Goal: Transaction & Acquisition: Purchase product/service

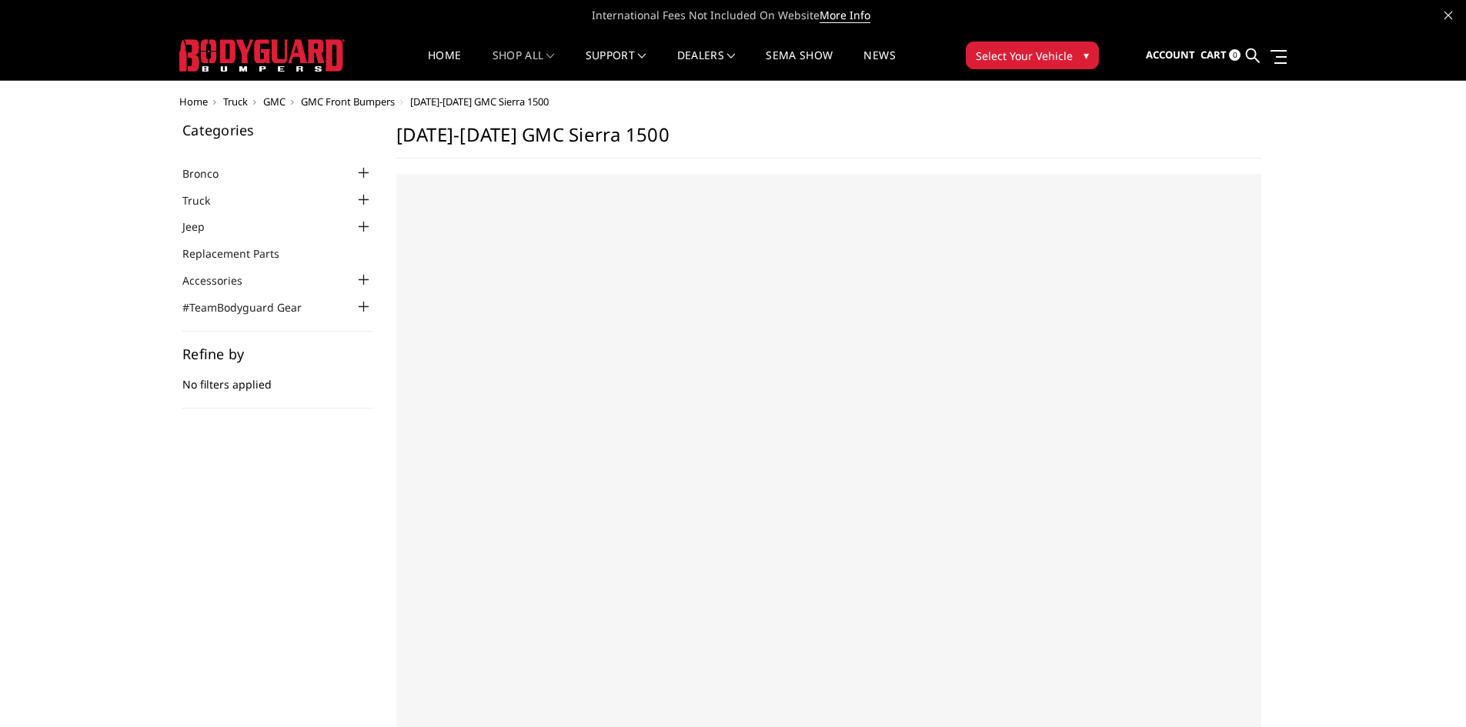
select select "US"
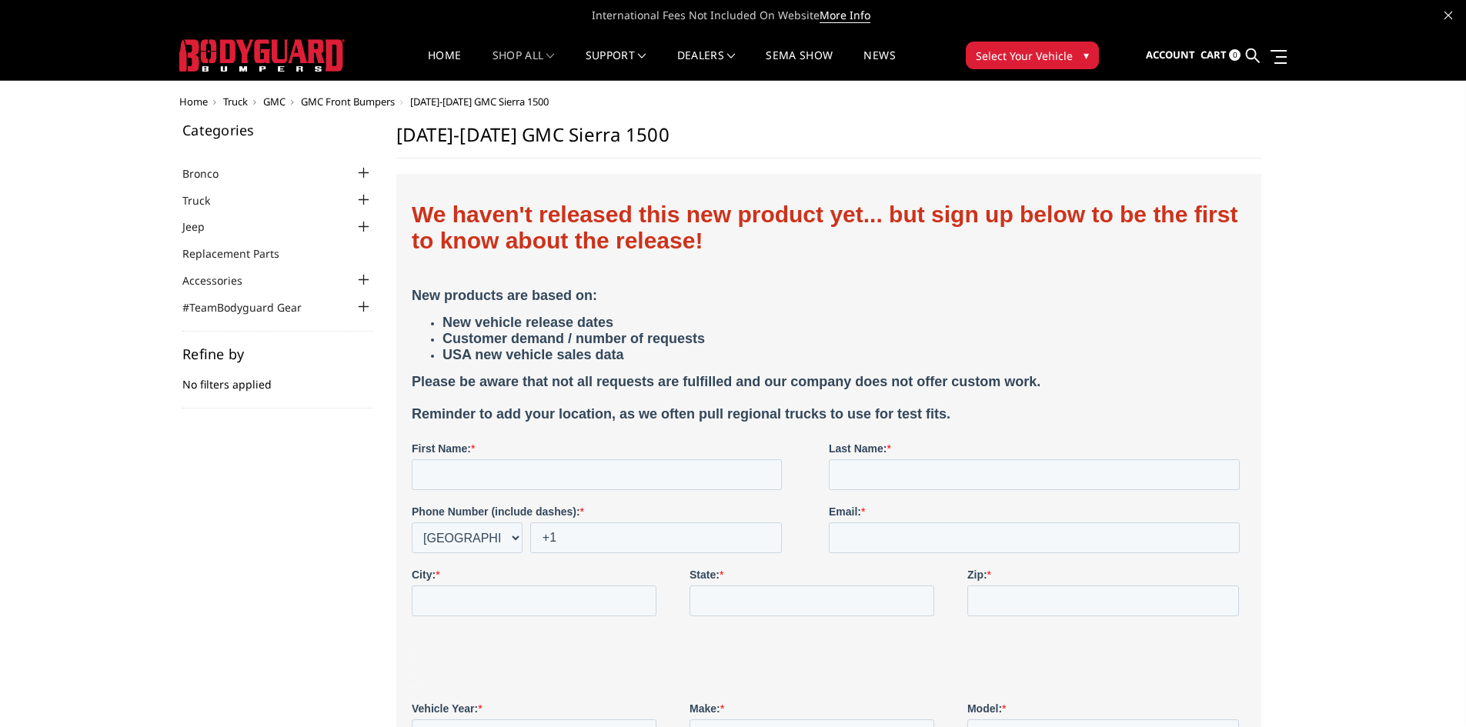
click at [1058, 66] on button "Select Your Vehicle ▾" at bounding box center [1032, 56] width 133 height 28
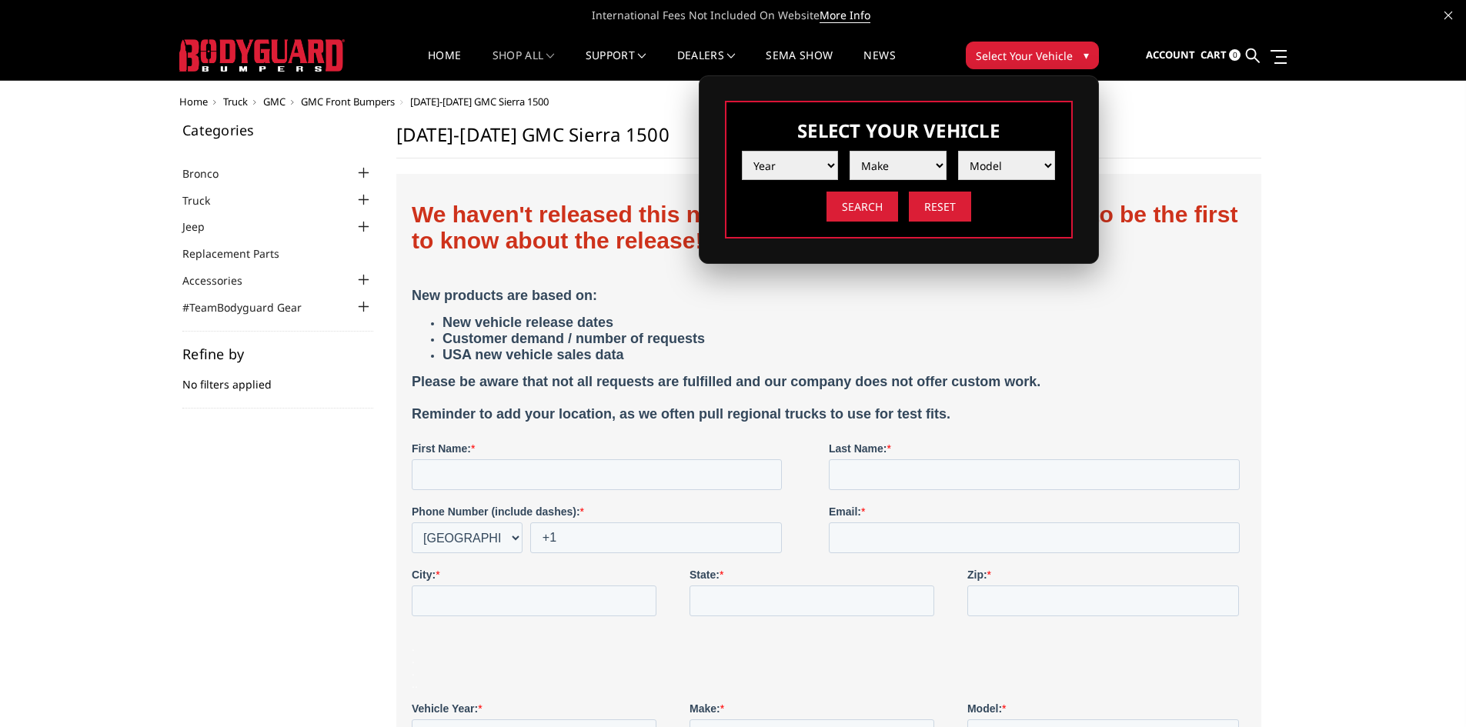
click at [820, 178] on select "Year [DATE] 2024 2023 2022 2021 2020 2019 2018 2017 2016 2015 2014 2013 2012 20…" at bounding box center [790, 165] width 97 height 29
select select "yr_2025"
click at [742, 151] on select "Year [DATE] 2024 2023 2022 2021 2020 2019 2018 2017 2016 2015 2014 2013 2012 20…" at bounding box center [790, 165] width 97 height 29
click at [884, 171] on select "Make Chevrolet Ford GMC Ram Toyota" at bounding box center [898, 165] width 97 height 29
select select "mk_ford"
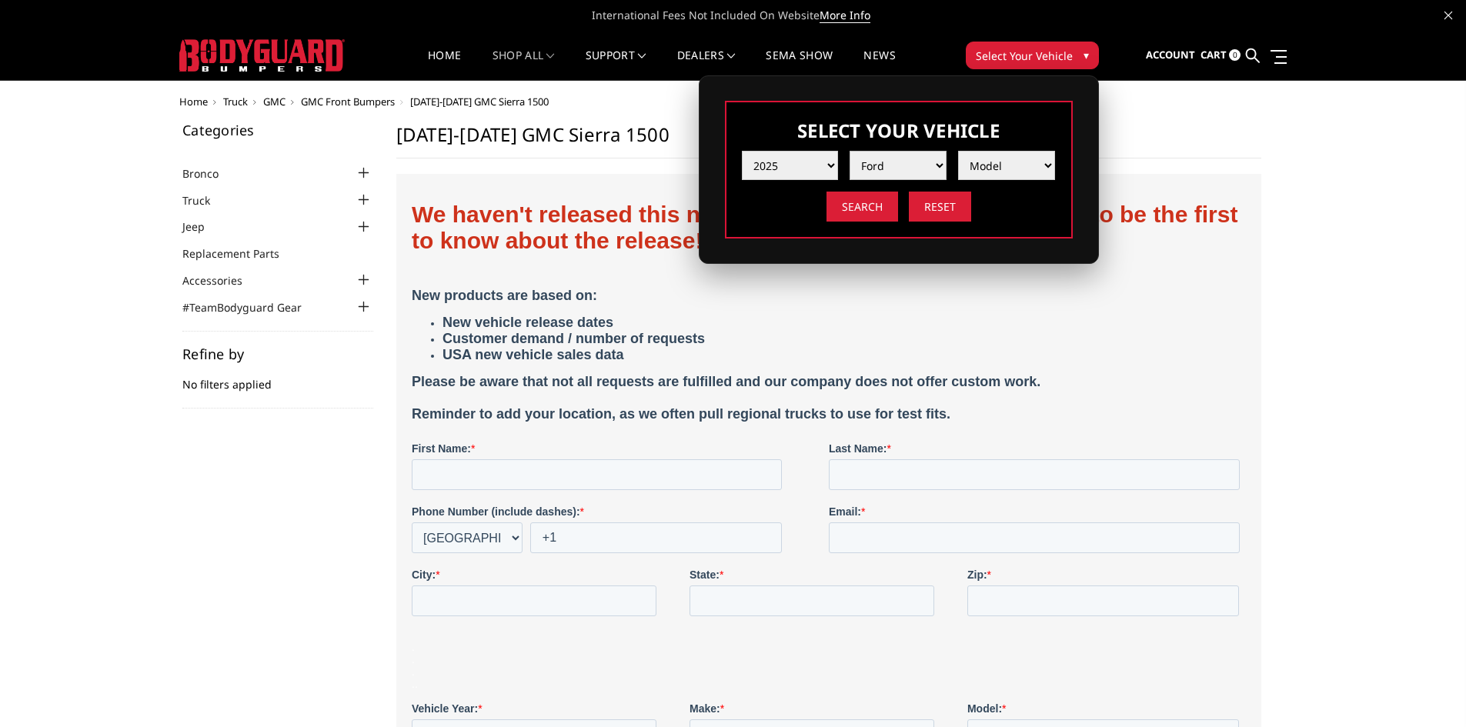
click at [850, 151] on select "Make Chevrolet Ford GMC Ram Toyota" at bounding box center [898, 165] width 97 height 29
click at [987, 166] on select "Model F150 F150 Raptor F250 / F350 F450 F550" at bounding box center [1006, 165] width 97 height 29
select select "md_f250-f350"
click at [958, 151] on select "Model F150 F150 Raptor F250 / F350 F450 F550" at bounding box center [1006, 165] width 97 height 29
click at [863, 201] on input "Search" at bounding box center [862, 207] width 72 height 30
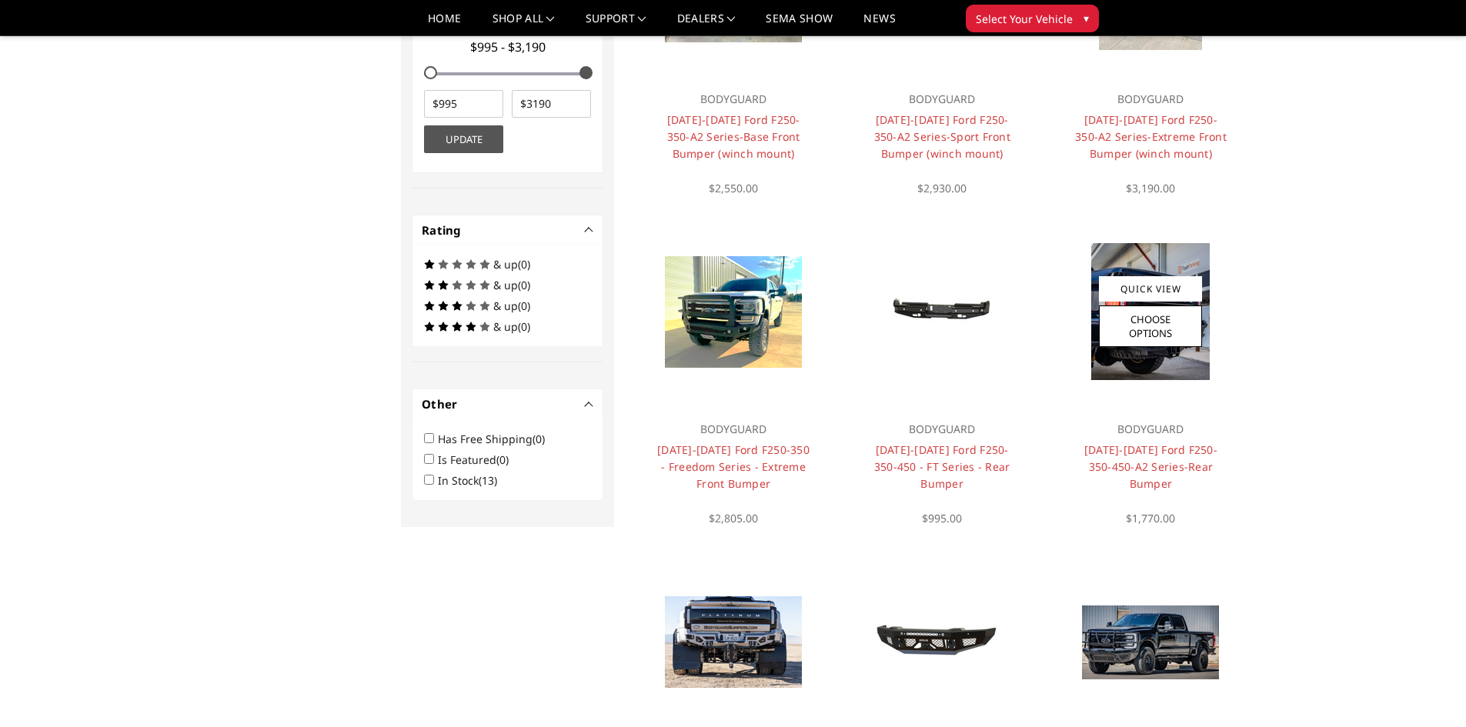
scroll to position [462, 0]
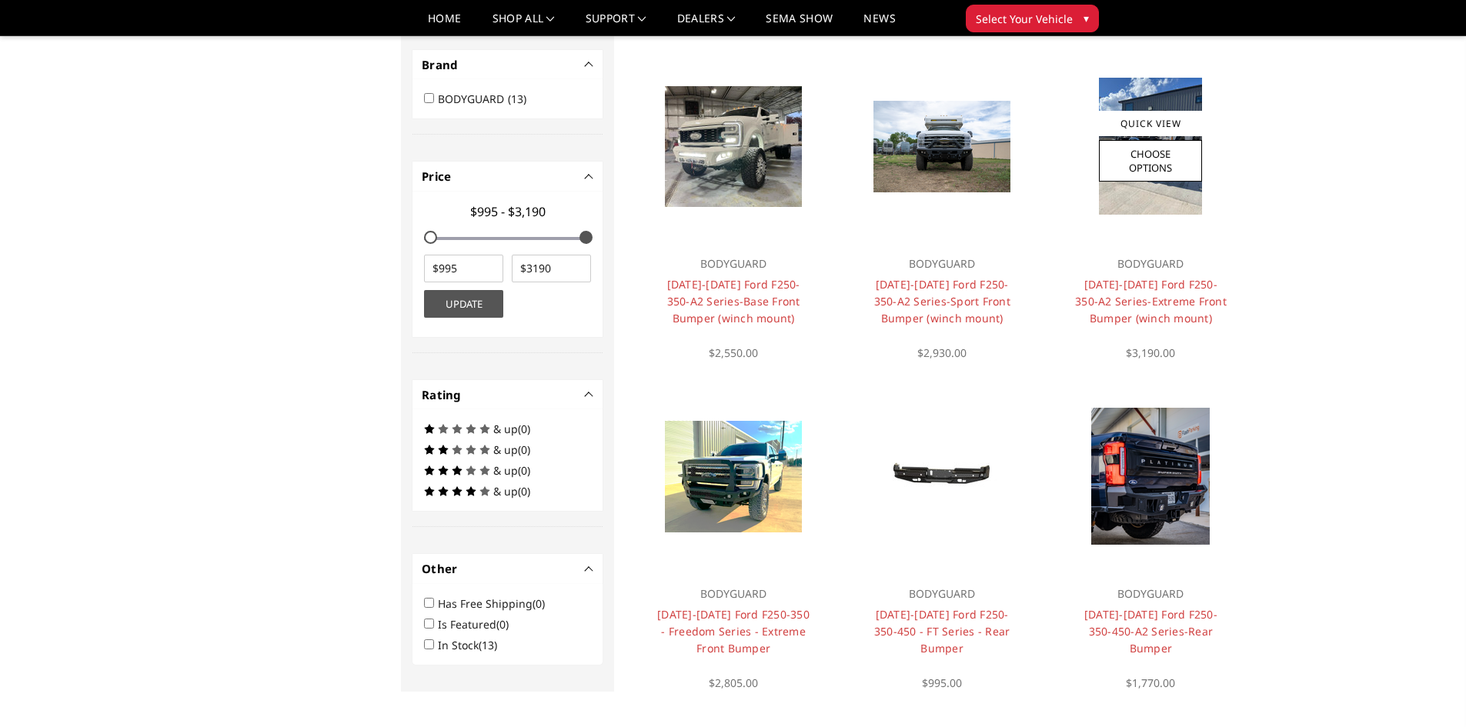
click at [1168, 200] on img at bounding box center [1150, 146] width 103 height 137
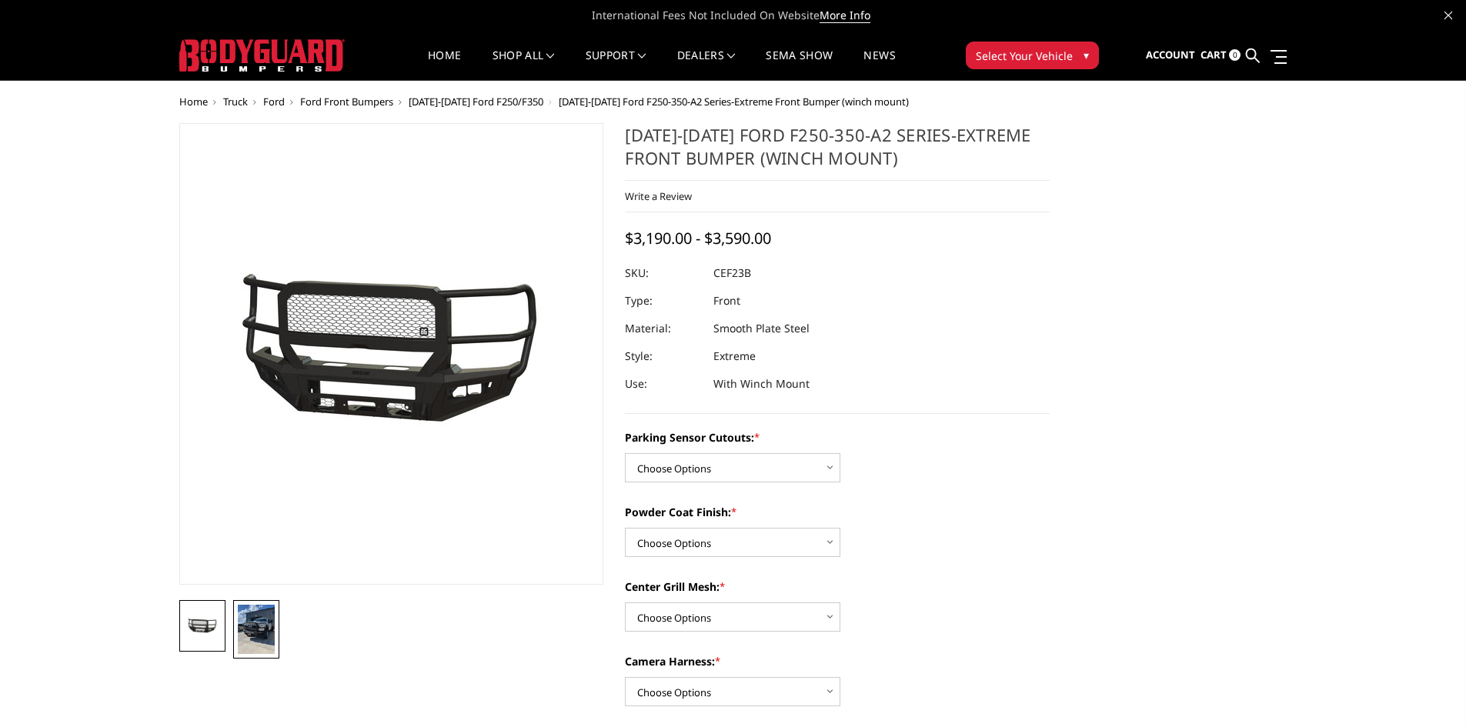
click at [272, 610] on img at bounding box center [256, 629] width 37 height 49
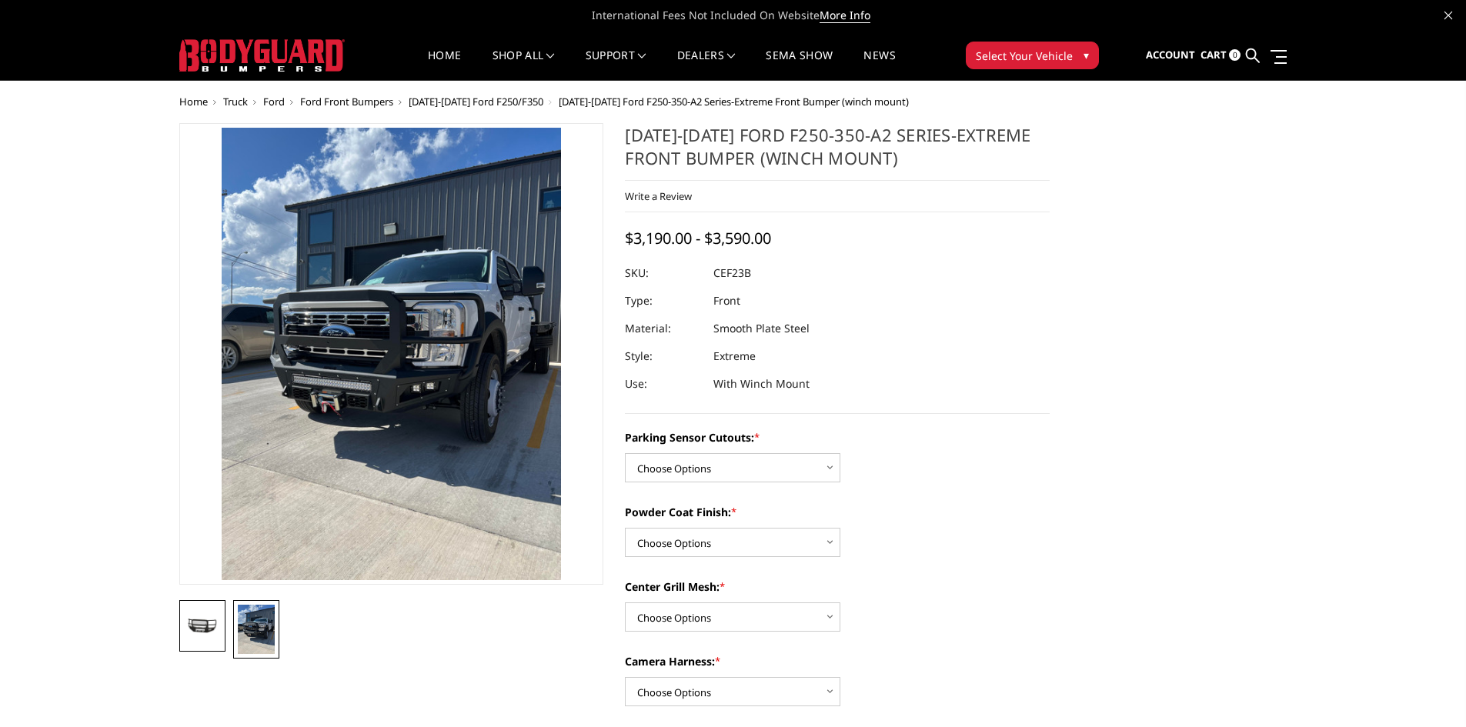
click at [197, 629] on img at bounding box center [202, 626] width 37 height 17
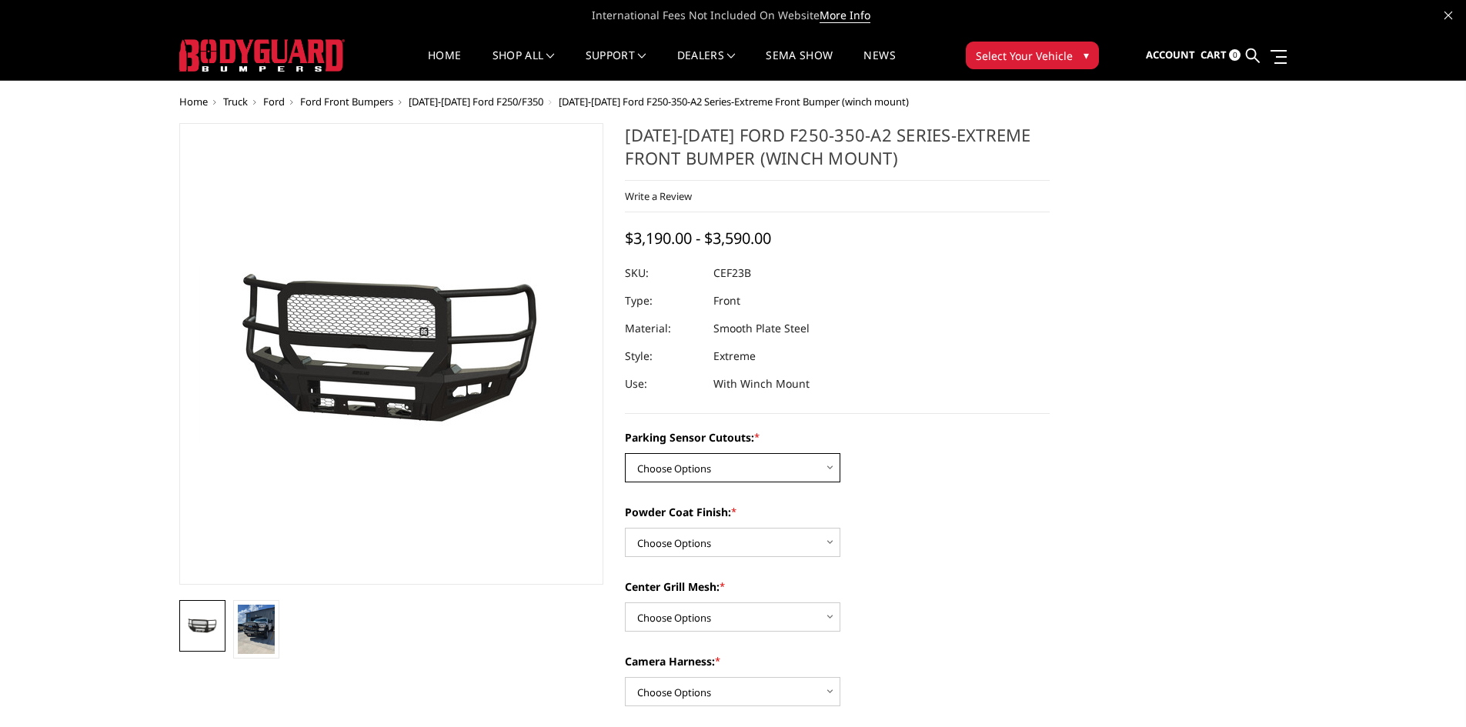
click at [820, 455] on select "Choose Options No-Without Parking Sensor Cutouts Yes-With Parking Sensor Cutouts" at bounding box center [732, 467] width 215 height 29
select select "2421"
click at [625, 453] on select "Choose Options No-Without Parking Sensor Cutouts Yes-With Parking Sensor Cutouts" at bounding box center [732, 467] width 215 height 29
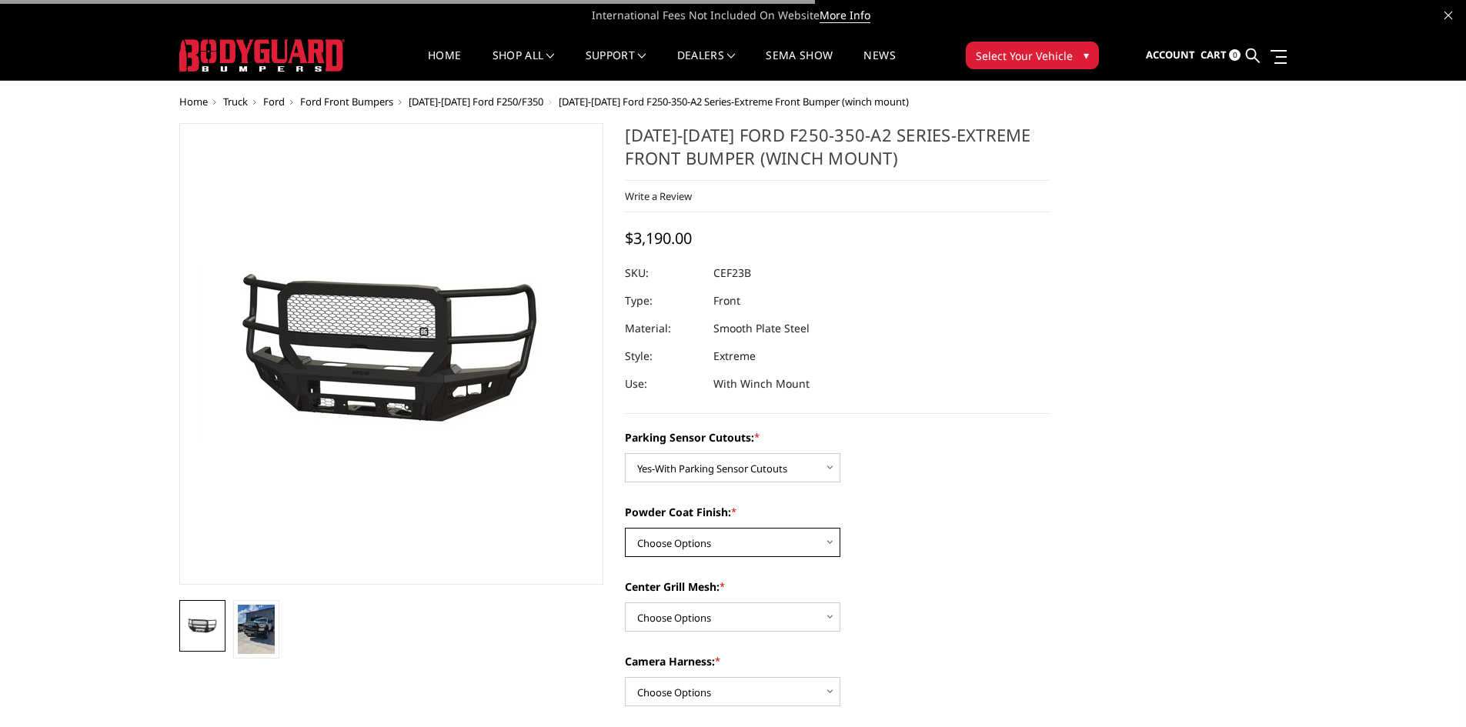
click at [806, 542] on select "Choose Options Bare Metal Textured Black Powder Coat" at bounding box center [732, 542] width 215 height 29
select select "2423"
click at [625, 528] on select "Choose Options Bare Metal Textured Black Powder Coat" at bounding box center [732, 542] width 215 height 29
click at [791, 601] on div "Center Grill Mesh: * Choose Options With Center Grill Mesh Without Center Grill…" at bounding box center [837, 605] width 425 height 53
click at [789, 610] on select "Choose Options With Center Grill Mesh Without Center Grill Mesh" at bounding box center [732, 617] width 215 height 29
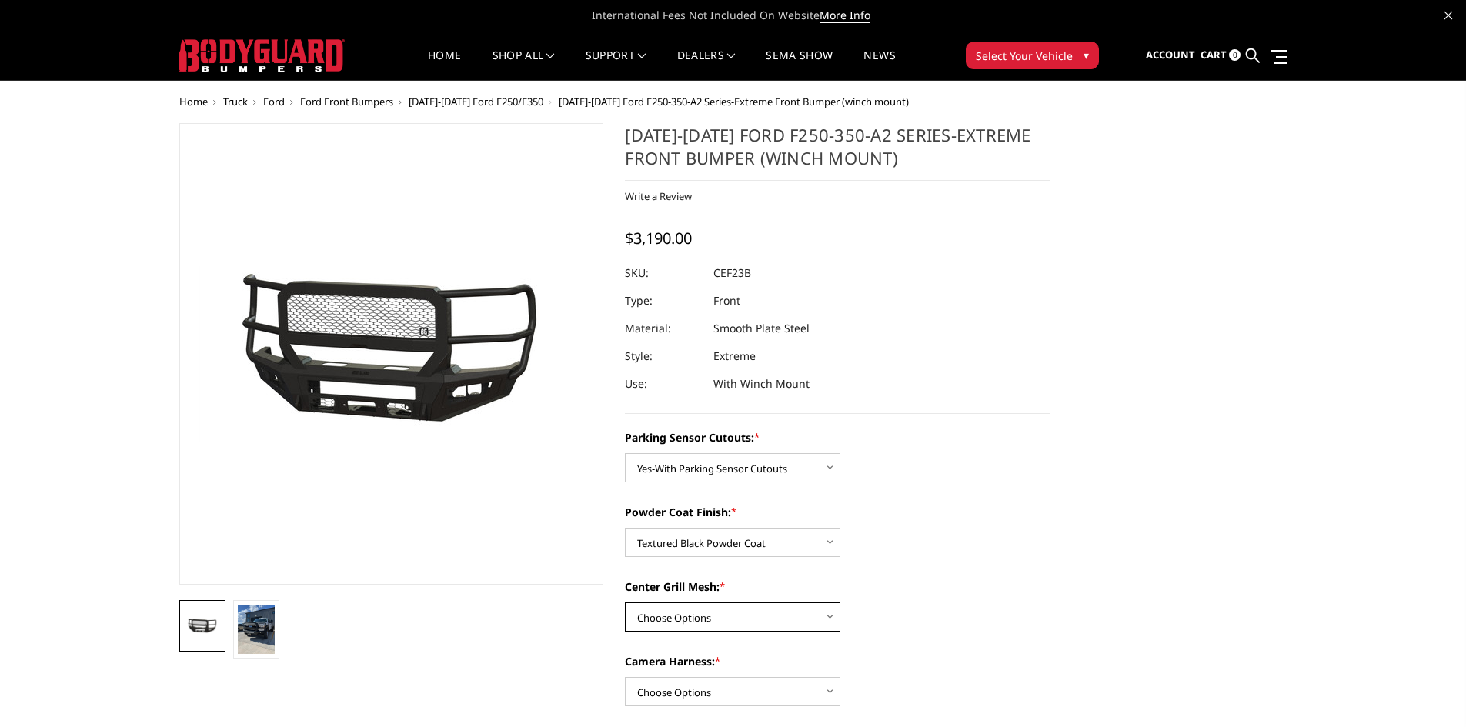
select select "2424"
click at [625, 603] on select "Choose Options With Center Grill Mesh Without Center Grill Mesh" at bounding box center [732, 617] width 215 height 29
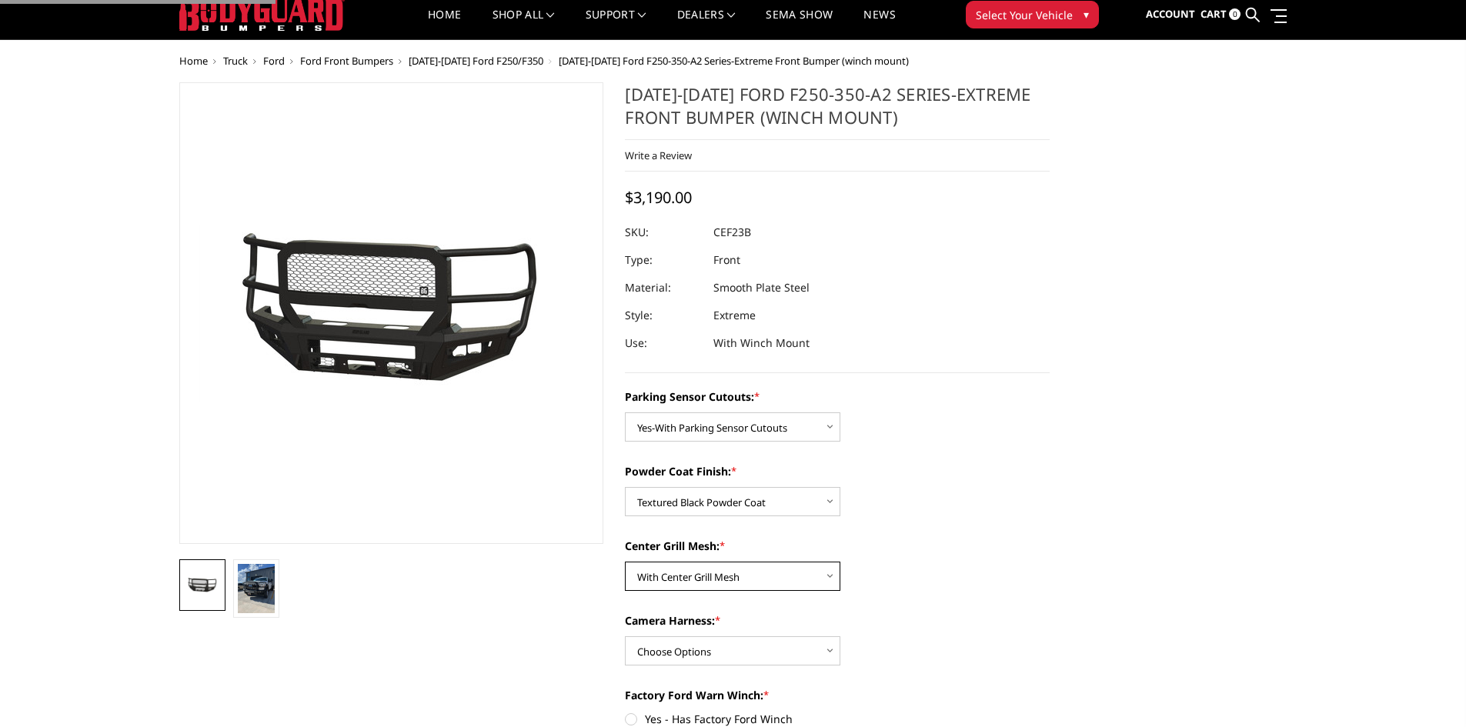
scroll to position [77, 0]
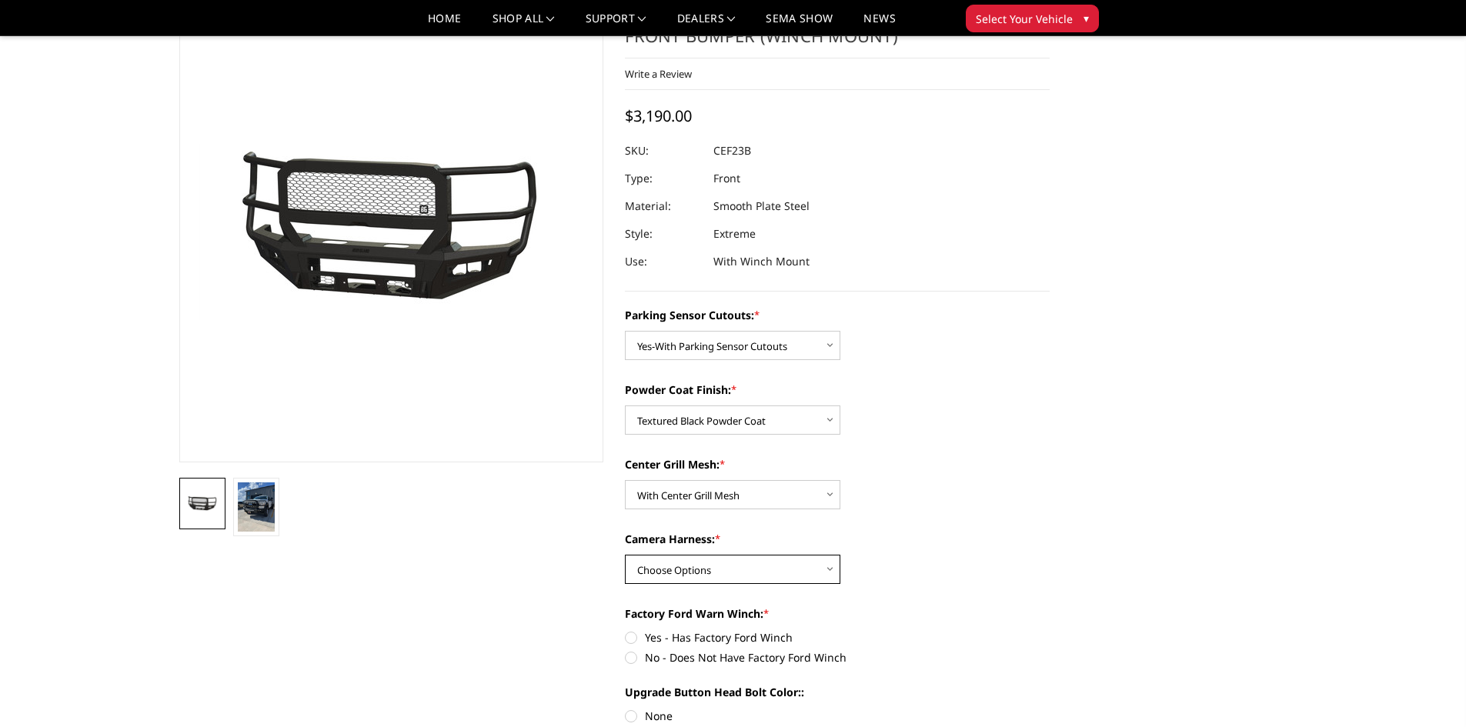
click at [745, 565] on select "Choose Options WITH Camera Harness WITHOUT Camera Harness" at bounding box center [732, 569] width 215 height 29
select select "2426"
click at [625, 555] on select "Choose Options WITH Camera Harness WITHOUT Camera Harness" at bounding box center [732, 569] width 215 height 29
click at [643, 657] on label "No - Does Not Have Factory Ford Winch" at bounding box center [837, 657] width 425 height 16
click at [1050, 630] on input "No - Does Not Have Factory Ford Winch" at bounding box center [1050, 629] width 1 height 1
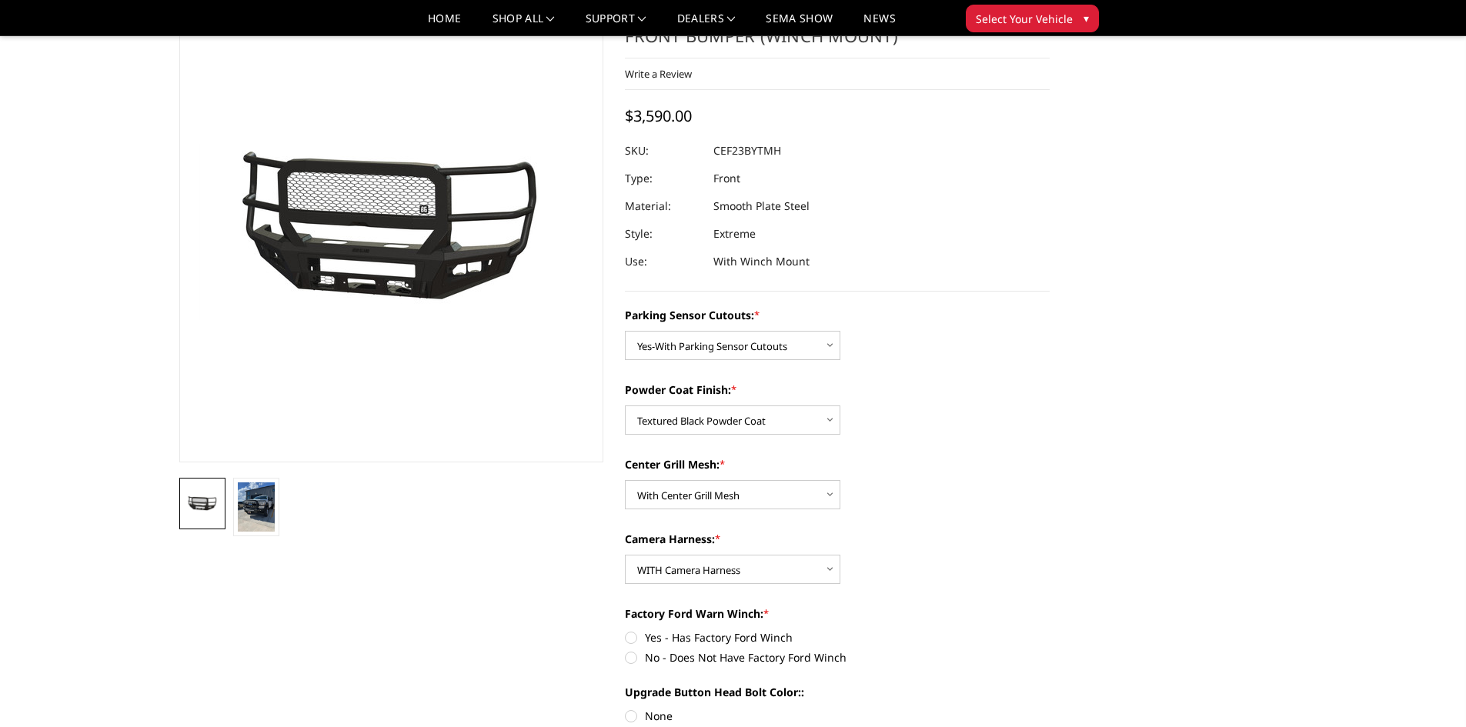
radio input "true"
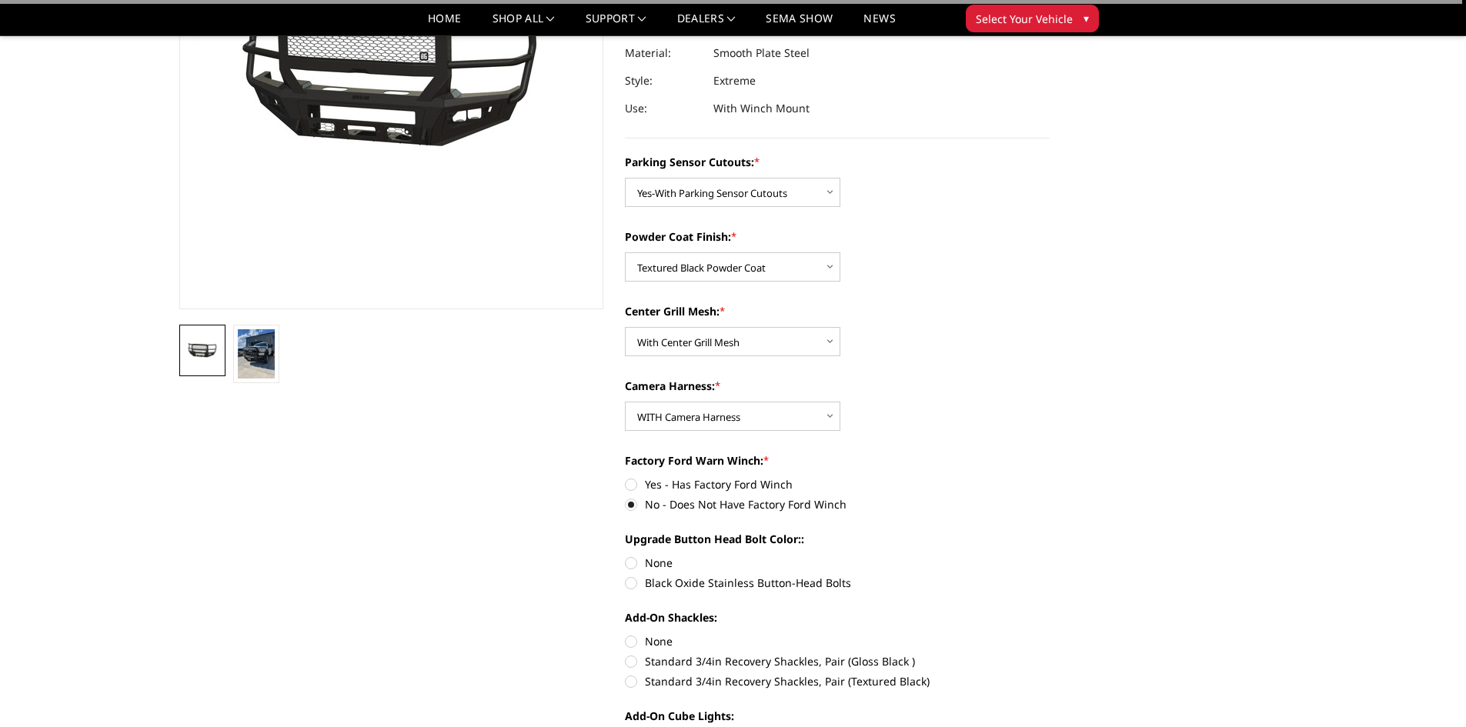
scroll to position [231, 0]
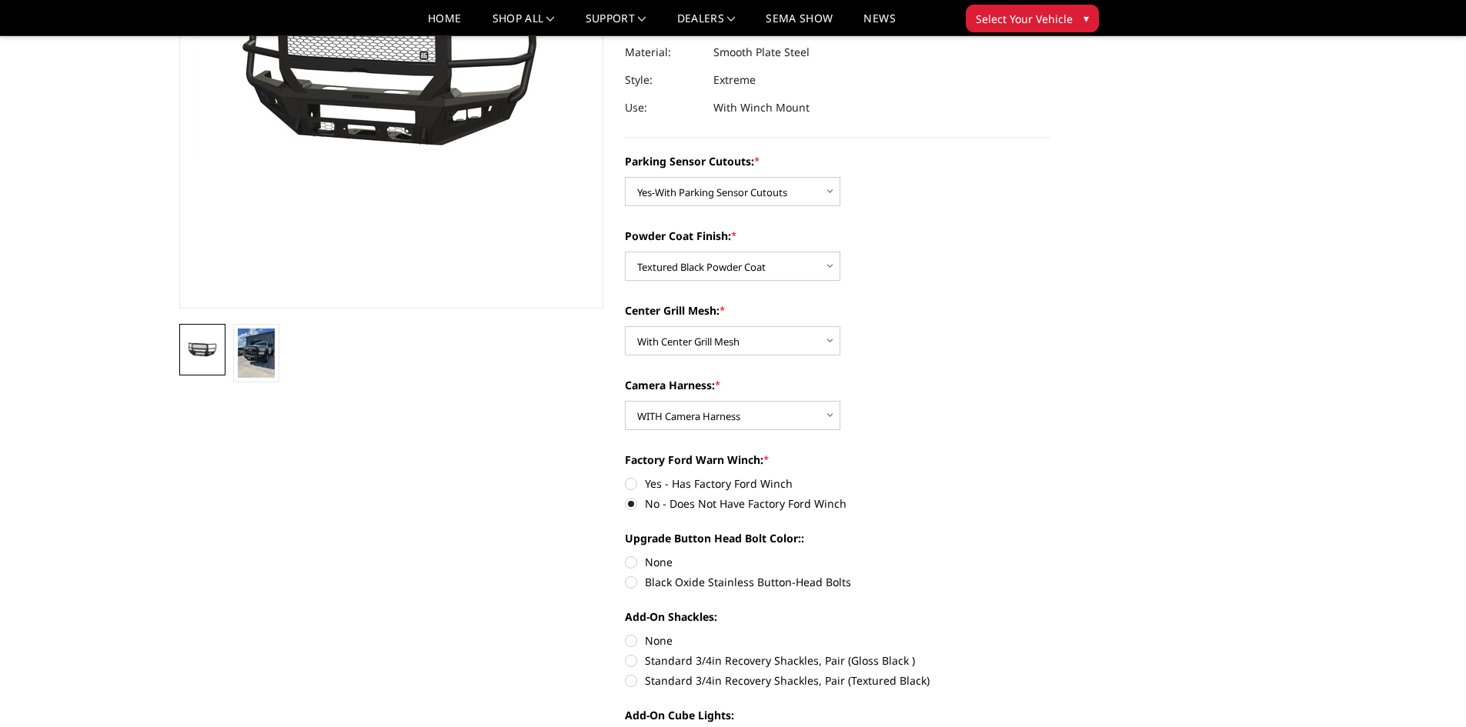
click at [641, 564] on label "None" at bounding box center [837, 562] width 425 height 16
click at [626, 555] on input "None" at bounding box center [625, 554] width 1 height 1
radio input "true"
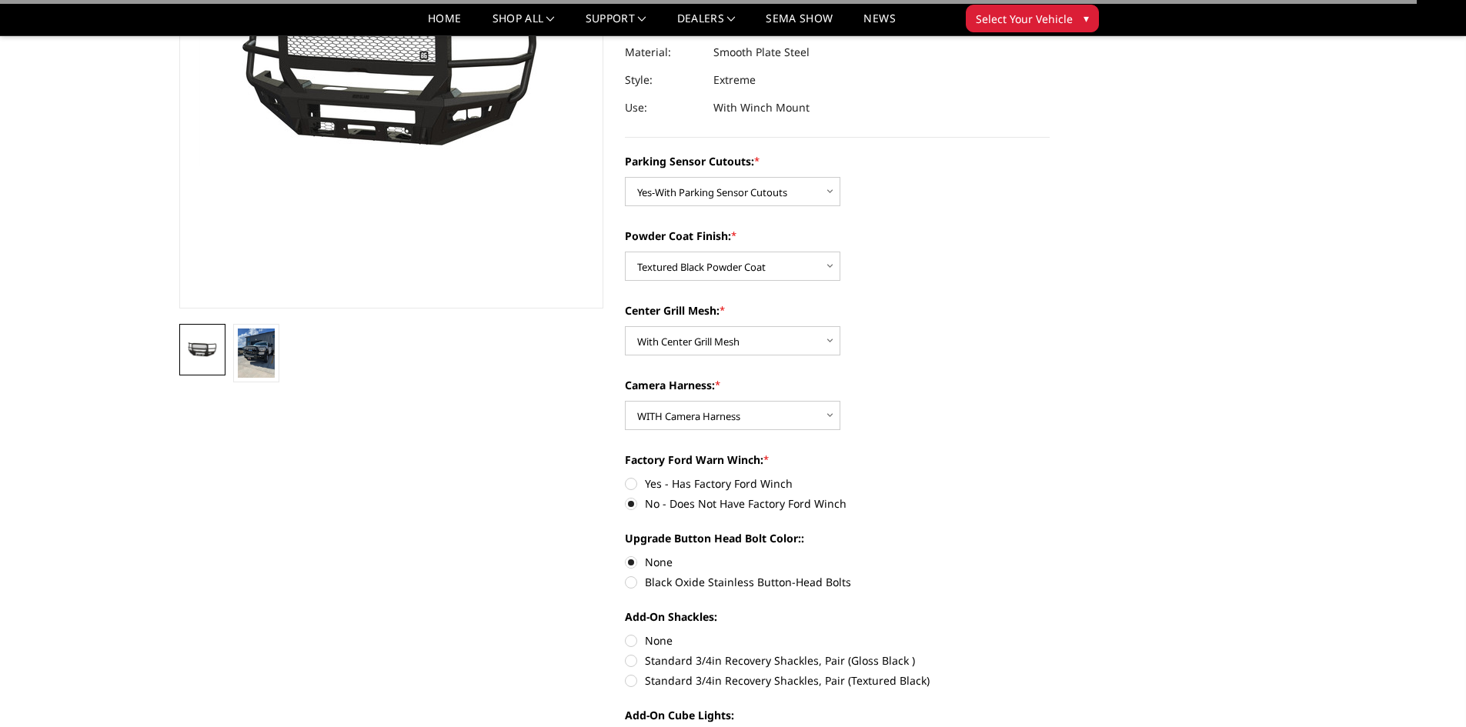
scroll to position [308, 0]
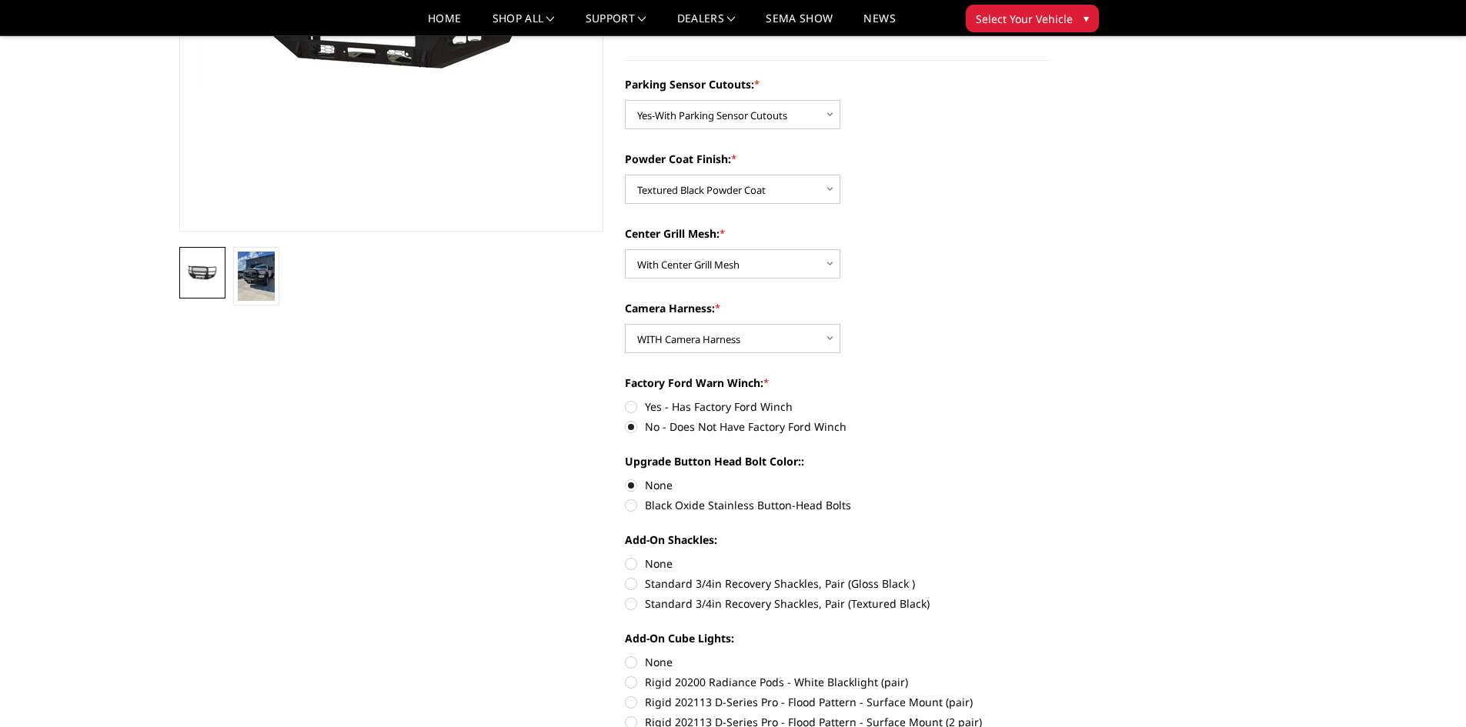
click at [651, 554] on div "Add-On Shackles: None Standard 3/4in Recovery Shackles, Pair (Gloss Black ) Sta…" at bounding box center [837, 570] width 425 height 77
click at [650, 563] on label "None" at bounding box center [837, 564] width 425 height 16
click at [626, 556] on input "None" at bounding box center [625, 556] width 1 height 1
radio input "true"
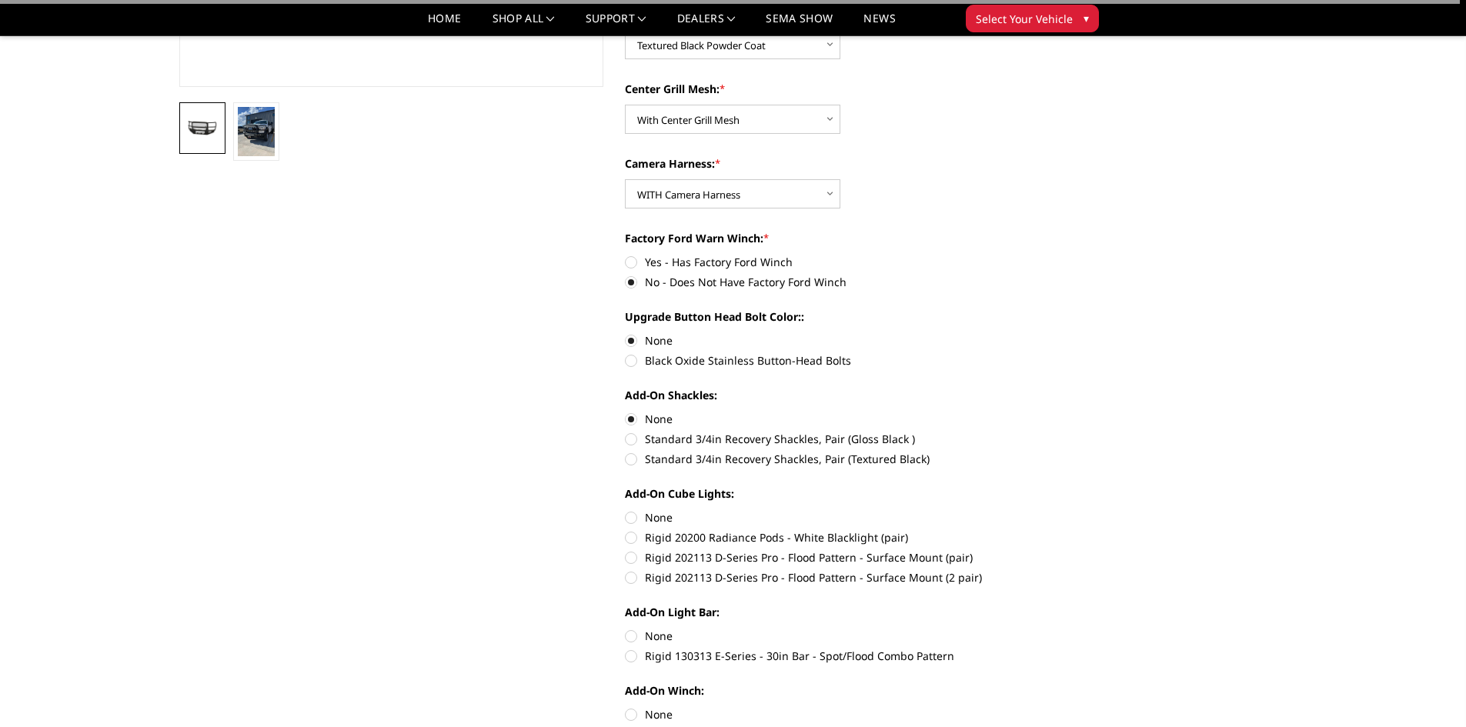
scroll to position [462, 0]
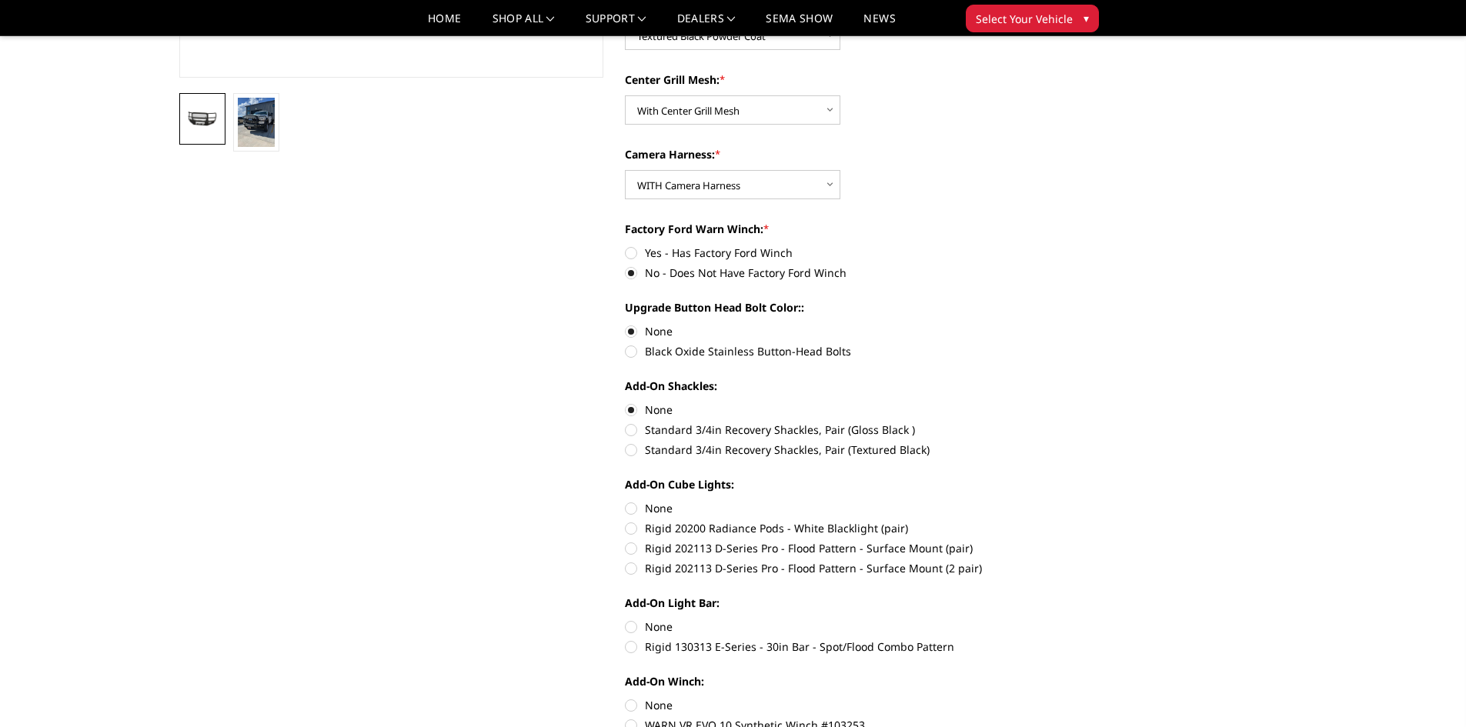
click at [651, 509] on label "None" at bounding box center [837, 508] width 425 height 16
click at [626, 501] on input "None" at bounding box center [625, 500] width 1 height 1
radio input "true"
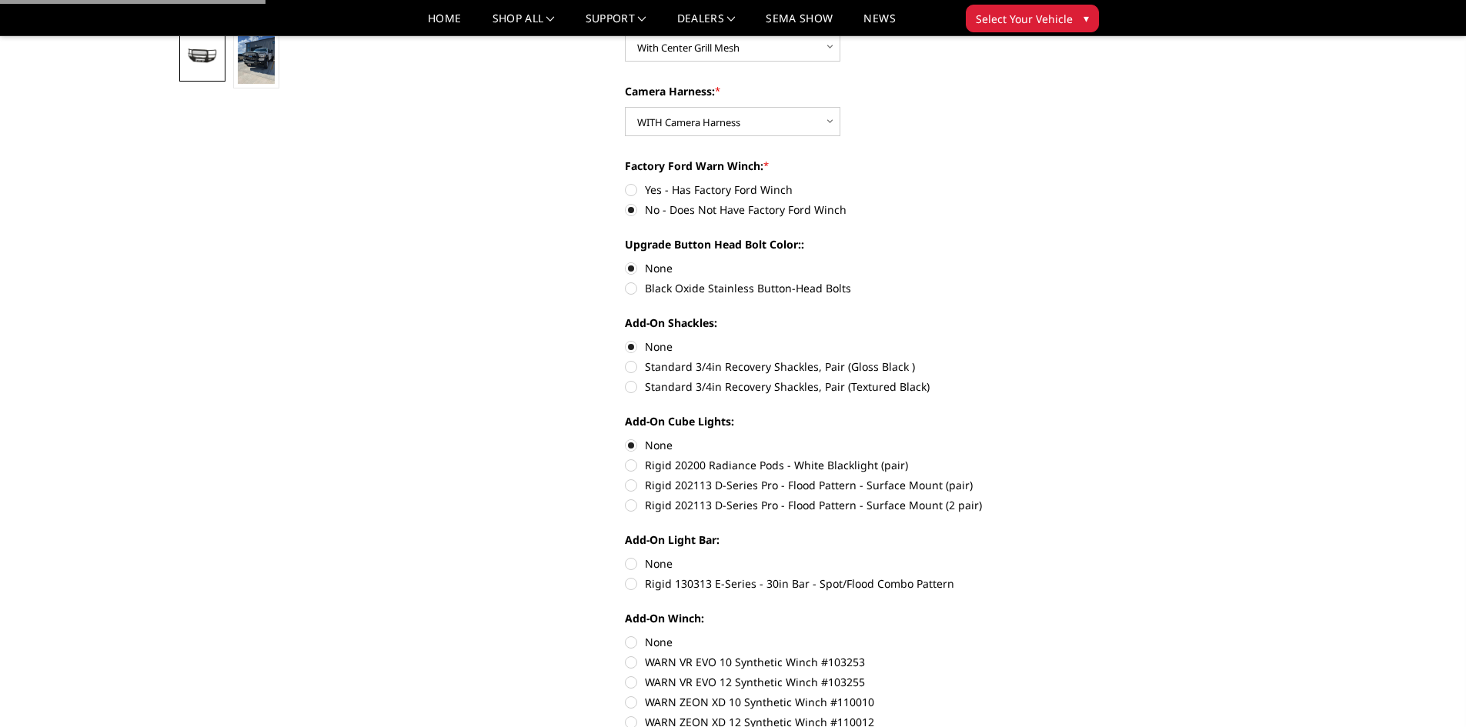
scroll to position [616, 0]
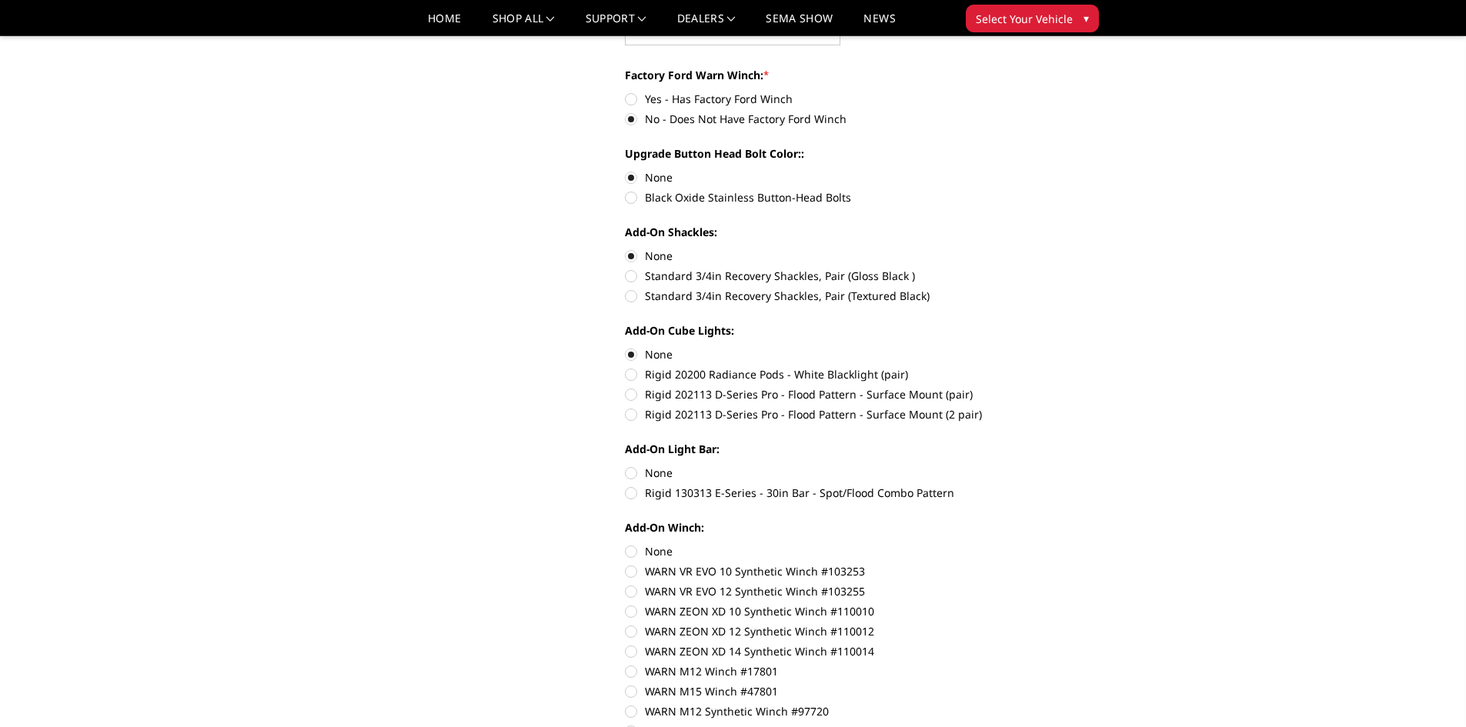
click at [663, 468] on label "None" at bounding box center [837, 473] width 425 height 16
click at [626, 466] on input "None" at bounding box center [625, 465] width 1 height 1
radio input "true"
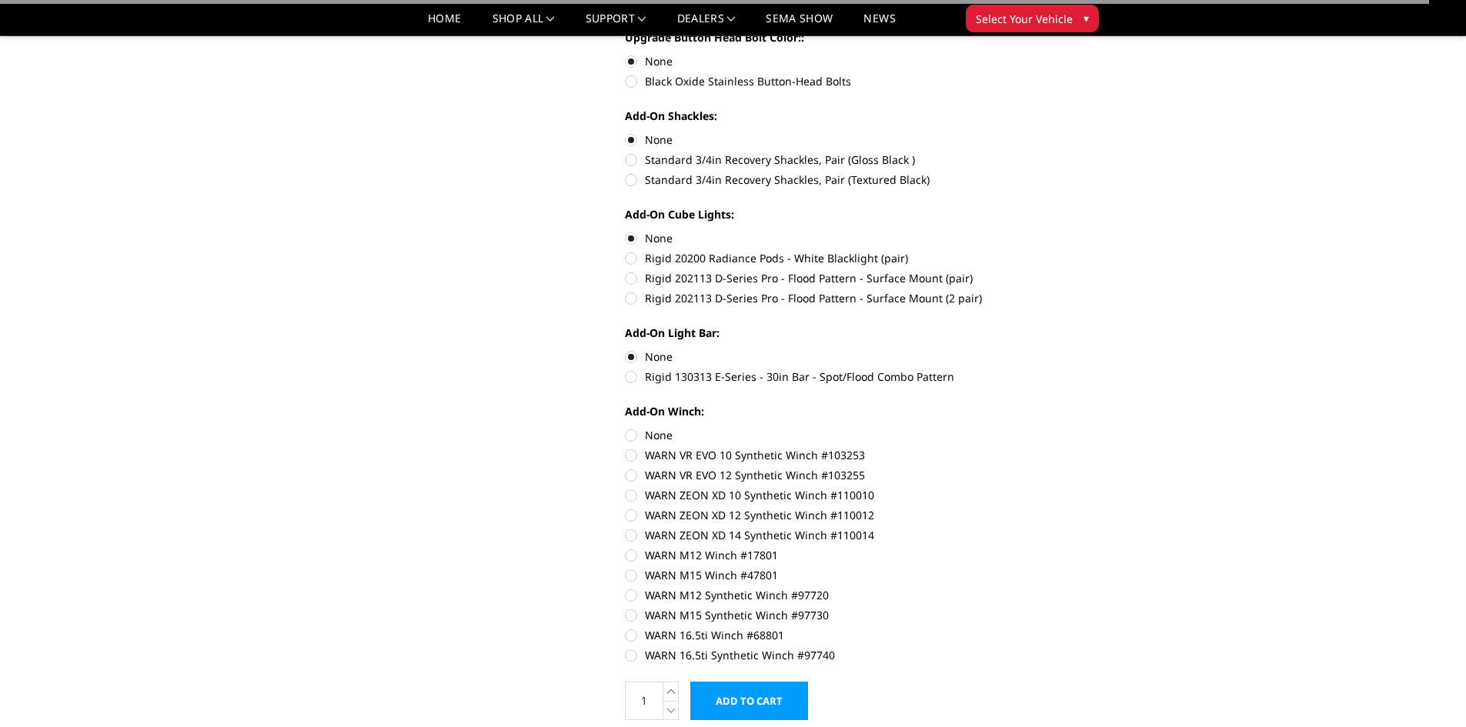
scroll to position [769, 0]
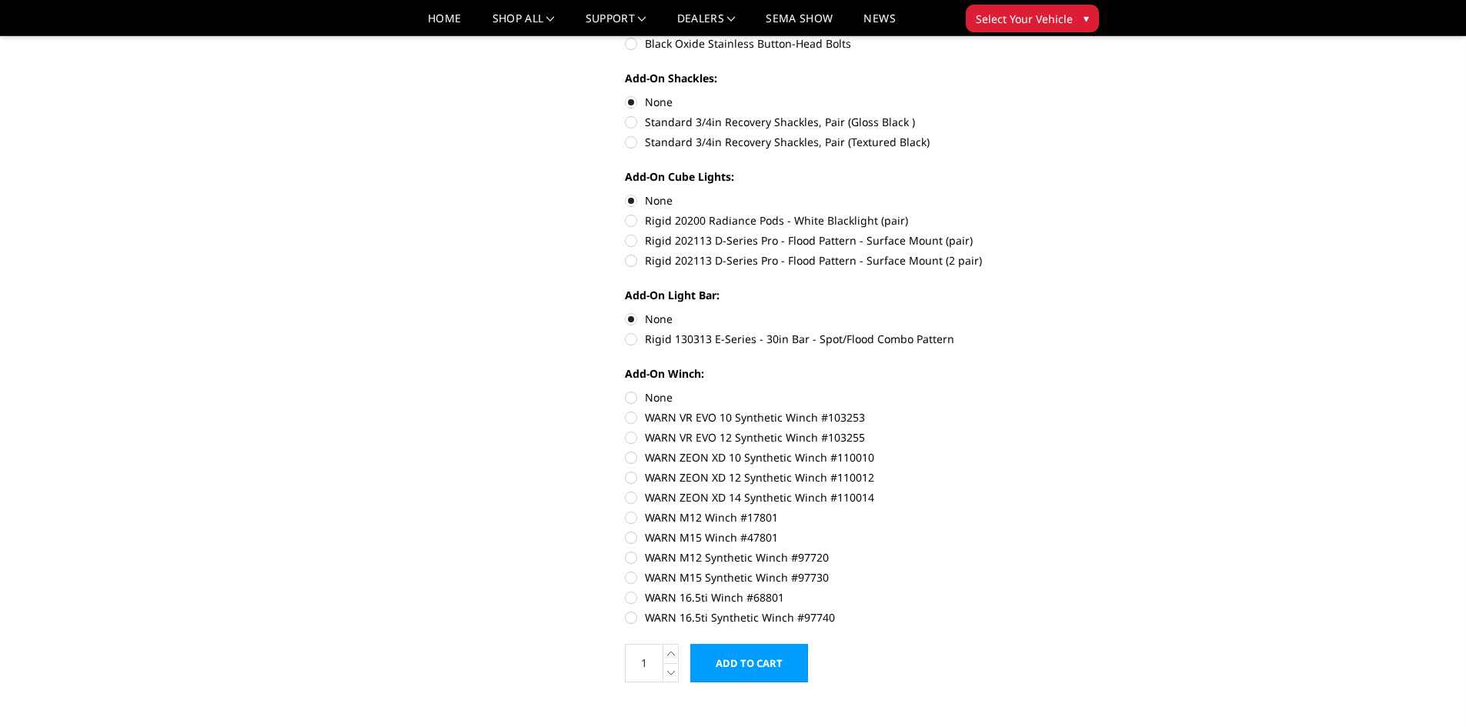
click at [660, 398] on label "None" at bounding box center [837, 397] width 425 height 16
click at [626, 390] on input "None" at bounding box center [625, 389] width 1 height 1
radio input "true"
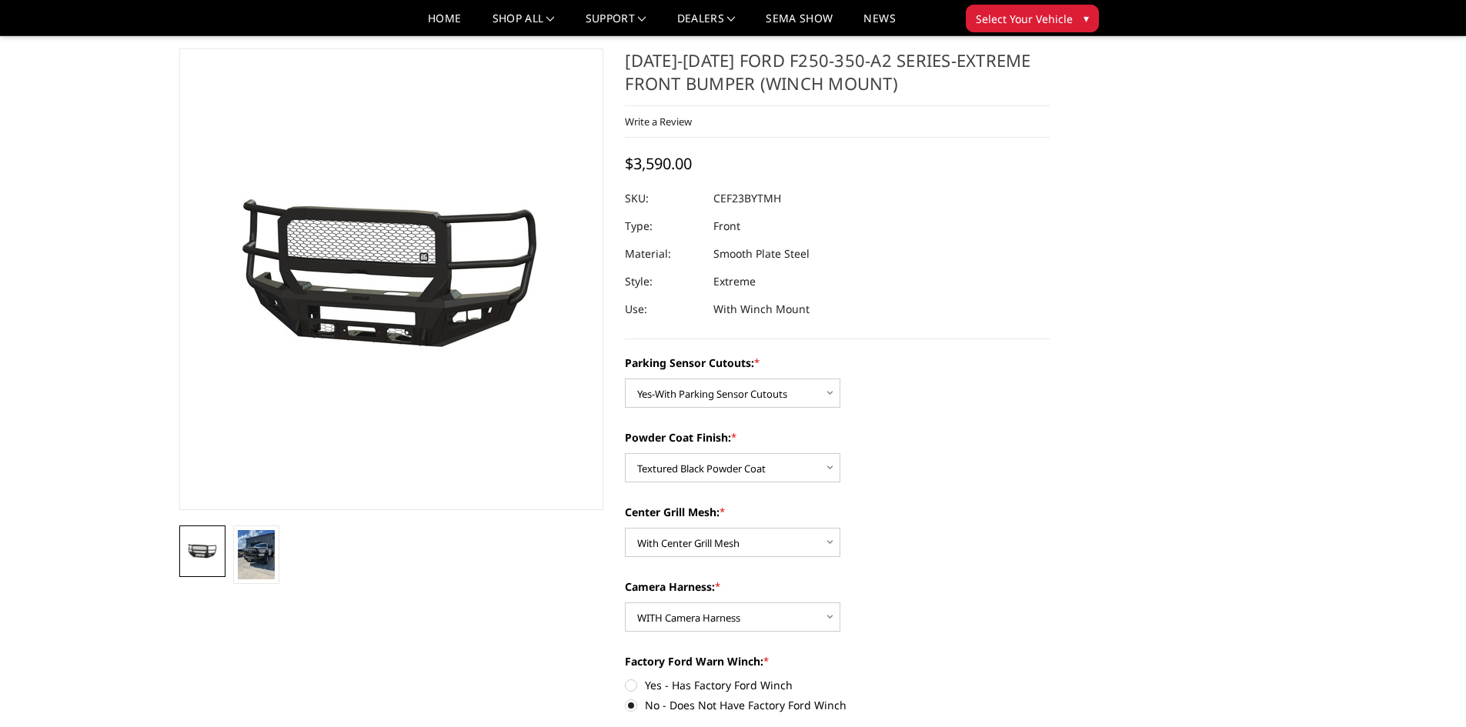
scroll to position [0, 0]
